Goal: Browse casually: Explore the website without a specific task or goal

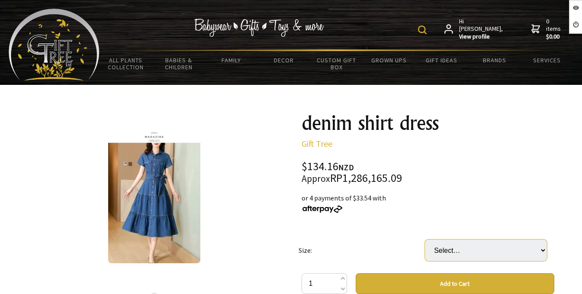
click at [465, 250] on select "Select… 2XL 3XL L XL" at bounding box center [486, 250] width 122 height 22
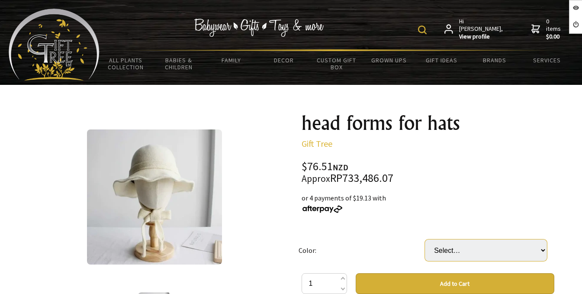
click at [530, 244] on select "Select… Children Men Women" at bounding box center [486, 250] width 122 height 22
